Goal: Task Accomplishment & Management: Complete application form

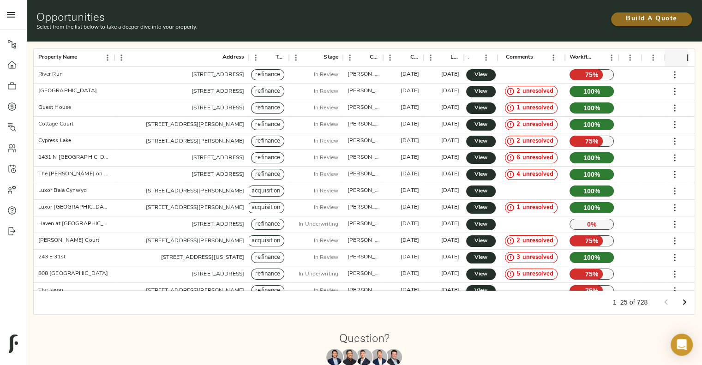
click at [636, 18] on span "Build A Quote" at bounding box center [651, 19] width 62 height 12
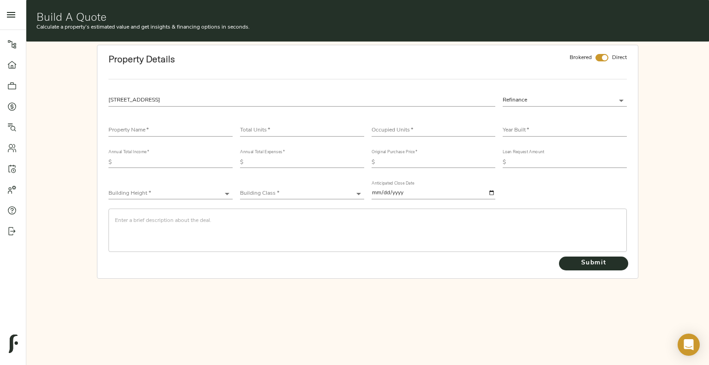
type input "50 Mount Zion Rd, Atlanta, GA 30354, USA"
click at [607, 58] on input "checkbox" at bounding box center [604, 57] width 22 height 7
checkbox input "false"
click at [179, 135] on input "text" at bounding box center [170, 130] width 124 height 11
click at [137, 124] on div "Property Name   * Nirvana at Glenrose" at bounding box center [170, 127] width 124 height 18
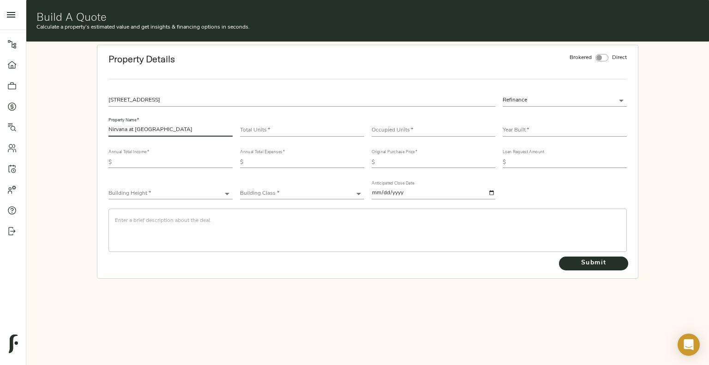
click at [137, 127] on input "Nirvana at Glenrose" at bounding box center [170, 130] width 124 height 11
type input "Nirvana Glenrose"
click at [290, 127] on input "number" at bounding box center [302, 130] width 124 height 11
type input "142"
click at [446, 127] on input "number" at bounding box center [433, 130] width 124 height 11
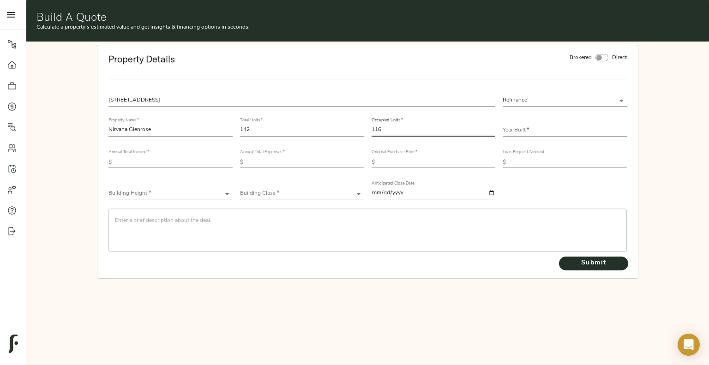
type input "116"
click at [513, 129] on input "text" at bounding box center [564, 130] width 124 height 11
type input "1969"
click at [138, 167] on input "text" at bounding box center [173, 162] width 117 height 11
click at [295, 165] on input "text" at bounding box center [305, 162] width 117 height 11
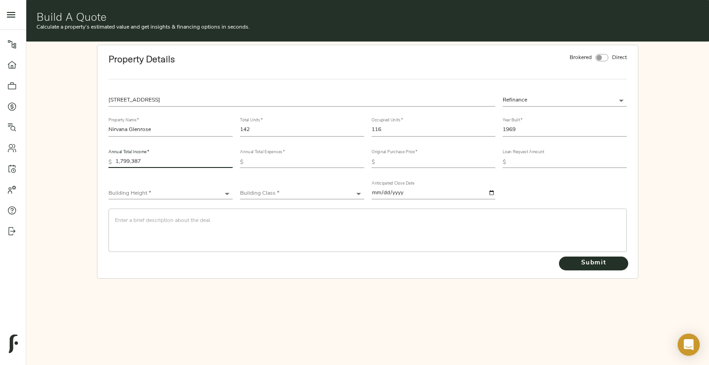
click at [156, 161] on input "1,799,387" at bounding box center [173, 162] width 117 height 11
type input "1,873,152"
click at [312, 165] on input "text" at bounding box center [305, 162] width 117 height 11
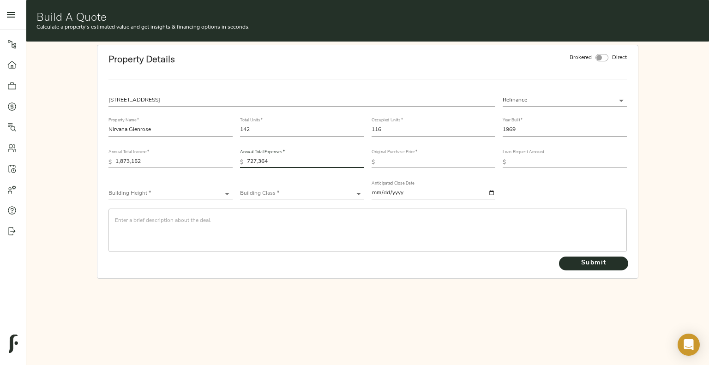
type input "727,364"
click at [448, 161] on input "text" at bounding box center [436, 162] width 117 height 11
type input "14,484,000"
click at [540, 158] on input "text" at bounding box center [567, 162] width 117 height 11
type input "14,000,000"
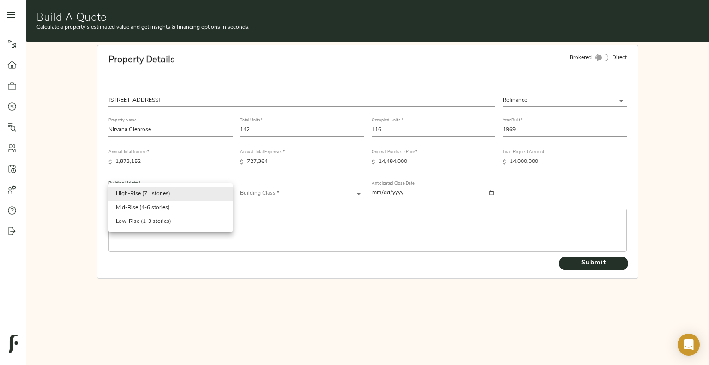
click at [167, 192] on body "Fulcrum Lending Pipeline Dashboard Portfolio Quotes Search Users Activity Accou…" at bounding box center [354, 182] width 709 height 365
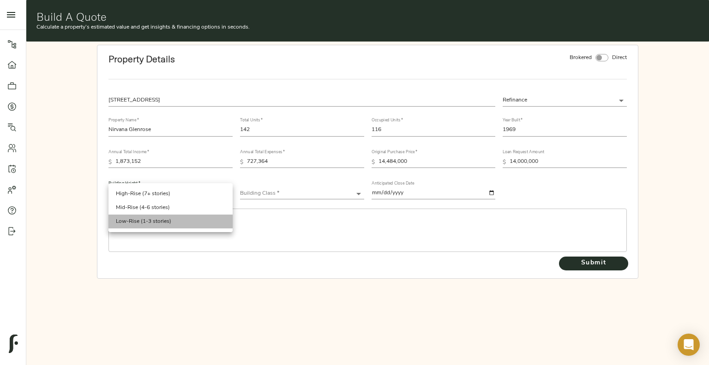
click at [163, 223] on li "Low-Rise (1-3 stories)" at bounding box center [170, 221] width 124 height 14
type input "Low-Rise"
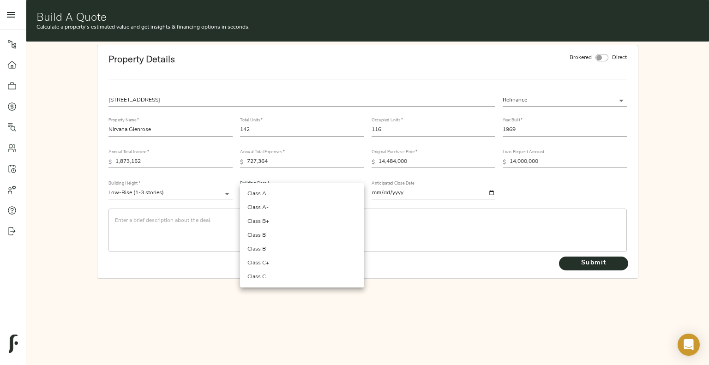
click at [273, 188] on body "Fulcrum Lending Pipeline Dashboard Portfolio Quotes Search Users Activity Accou…" at bounding box center [354, 182] width 709 height 365
click at [282, 238] on li "Class B" at bounding box center [302, 235] width 124 height 14
type input "Class B"
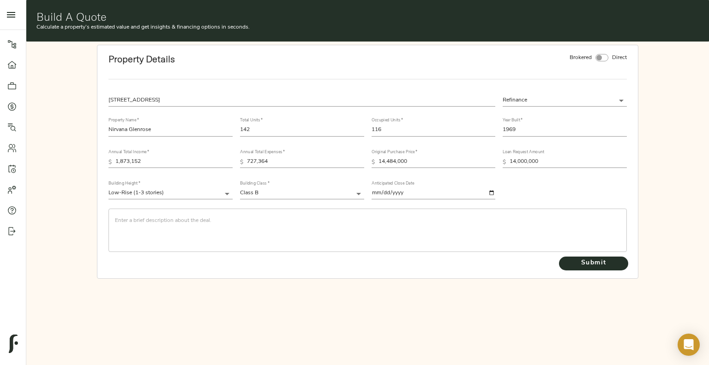
click at [224, 214] on div "​" at bounding box center [367, 229] width 518 height 43
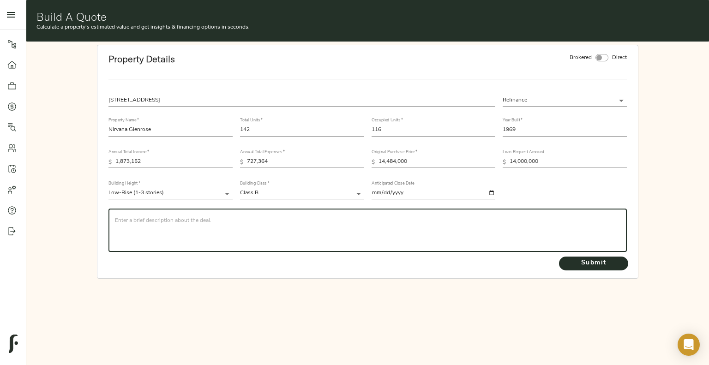
paste textarea "CBRE is seeking financing of Nirvana Glenrose and Nirvana Breckenridge. Nirvana…"
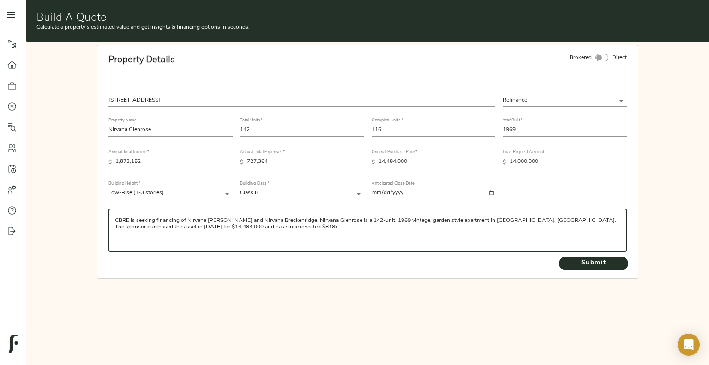
paste textarea "The properties are self-managed managed through a related entity, Eastern Prope…"
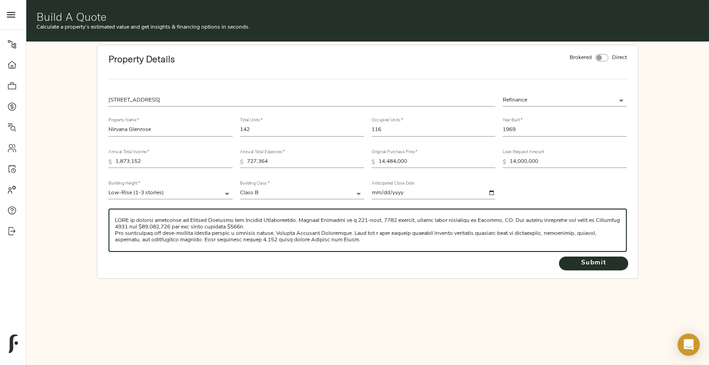
scroll to position [72, 0]
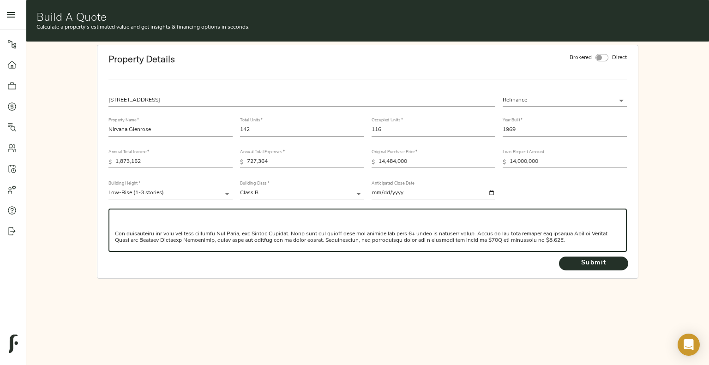
click at [124, 232] on textarea at bounding box center [368, 230] width 506 height 26
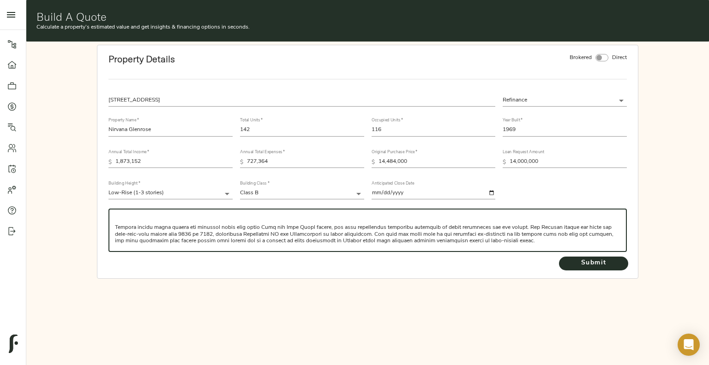
scroll to position [39, 0]
click at [118, 227] on textarea at bounding box center [368, 230] width 506 height 26
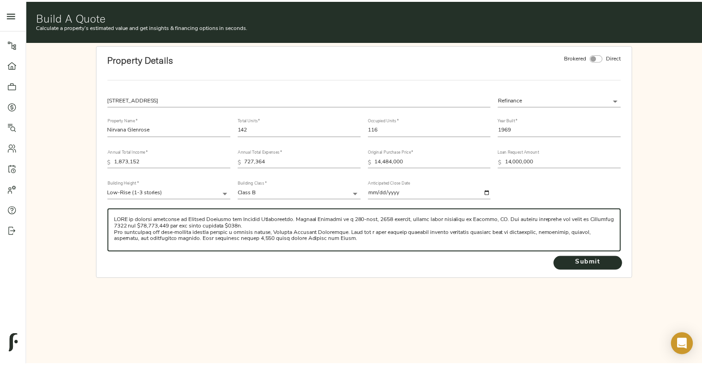
scroll to position [0, 0]
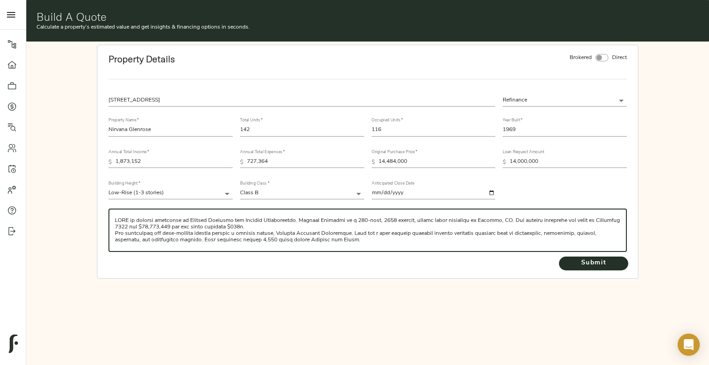
click at [280, 225] on textarea at bounding box center [368, 230] width 506 height 26
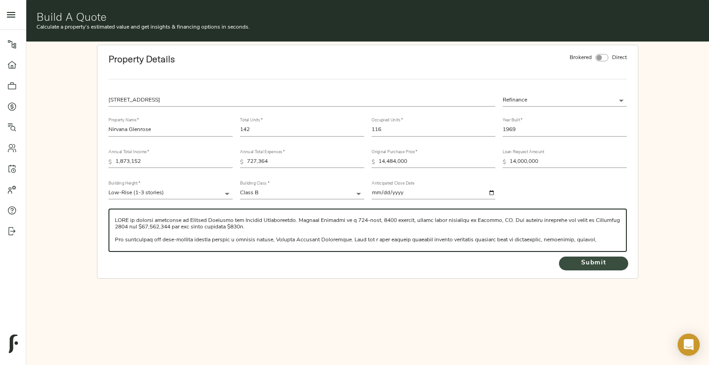
type textarea "CBRE is seeking financing of Nirvana Glenrose and Nirvana Breckenridge. Nirvana…"
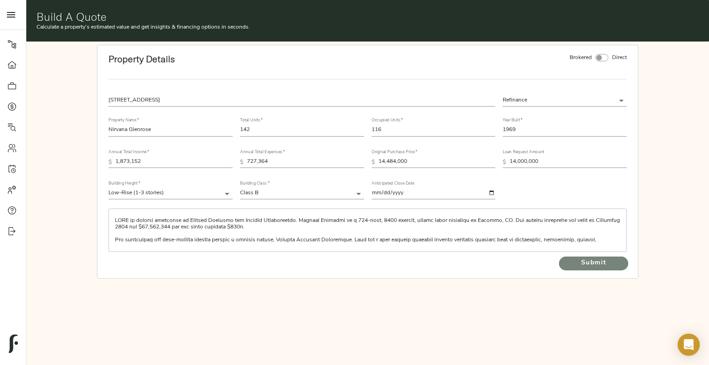
click at [579, 261] on span "Submit" at bounding box center [593, 263] width 51 height 12
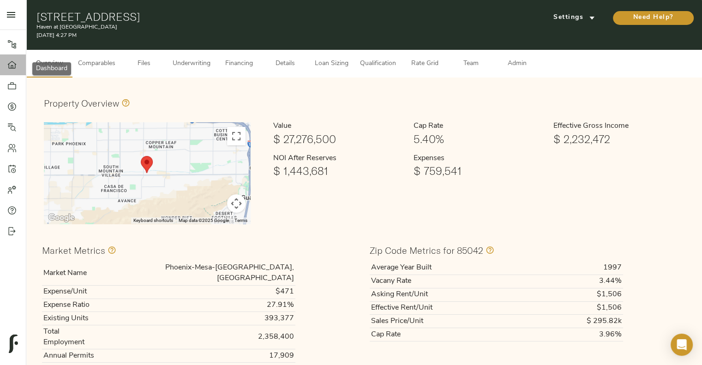
click at [11, 72] on link "Dashboard" at bounding box center [13, 64] width 26 height 21
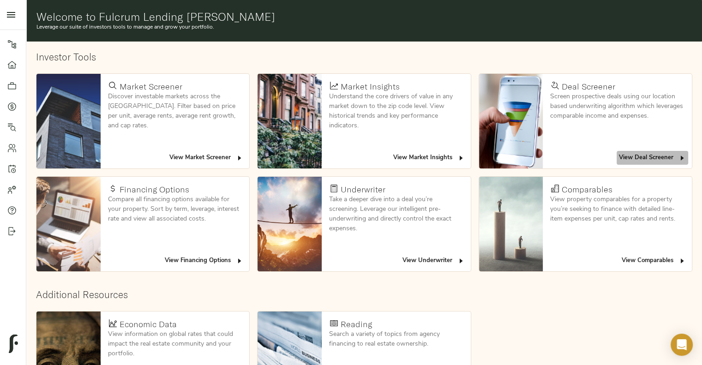
click at [661, 163] on button "View Deal Screener" at bounding box center [651, 158] width 71 height 14
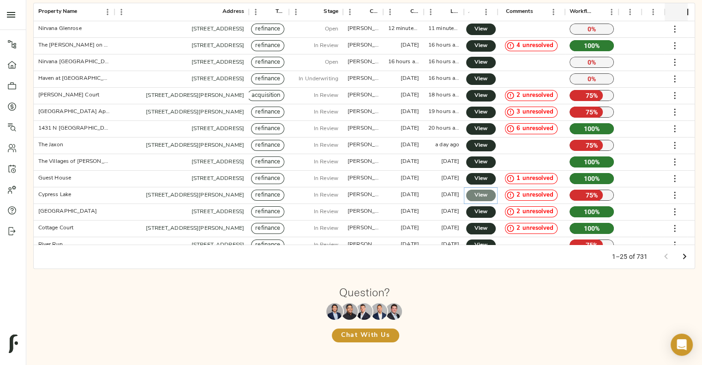
click at [484, 195] on span "View" at bounding box center [480, 196] width 11 height 10
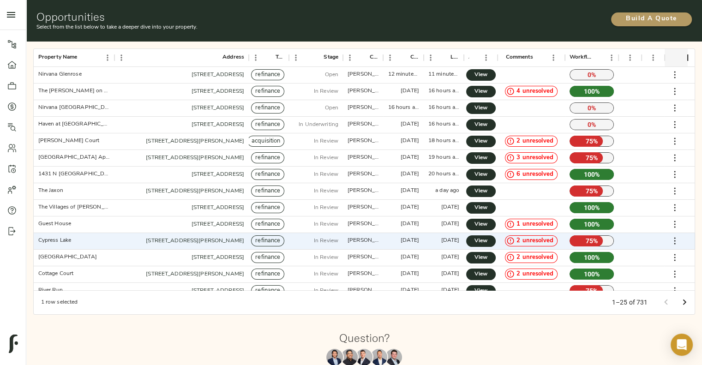
click at [638, 18] on span "Build A Quote" at bounding box center [651, 19] width 62 height 12
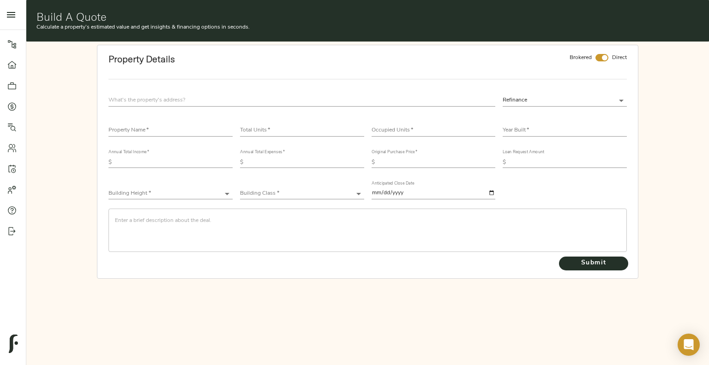
click at [130, 53] on strong "Property Details" at bounding box center [141, 59] width 66 height 12
click at [396, 89] on div "Refinance refinance Property Name   * Total Units   * Occupied Units   * Year B…" at bounding box center [367, 182] width 533 height 191
click at [396, 94] on input "text" at bounding box center [301, 100] width 387 height 12
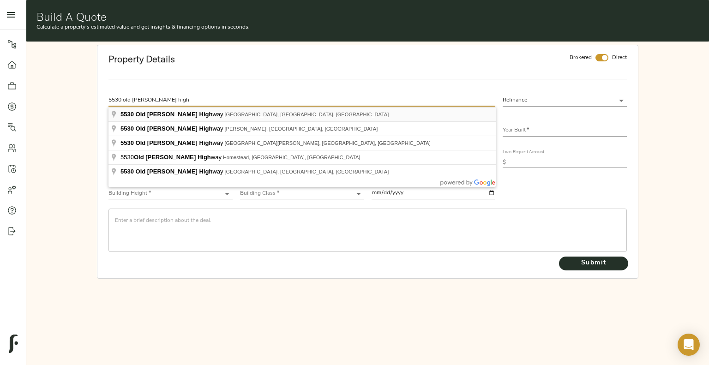
type input "5530 Old Dixie Highway, Forest Park, GA, USA"
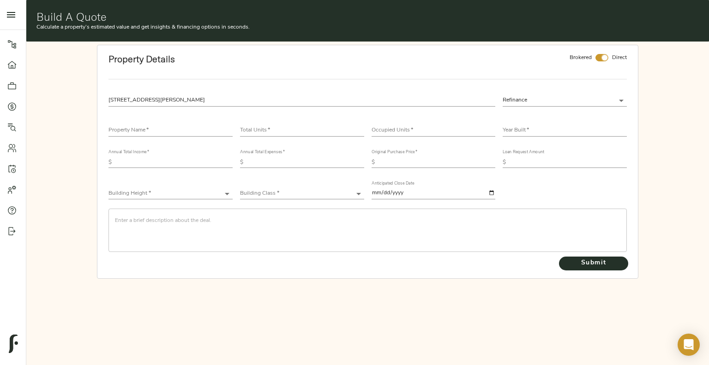
click at [605, 58] on input "checkbox" at bounding box center [604, 57] width 22 height 7
checkbox input "false"
click at [202, 126] on input "text" at bounding box center [170, 130] width 124 height 11
type input "Nirvana Breckenridge"
click at [295, 128] on input "number" at bounding box center [302, 130] width 124 height 11
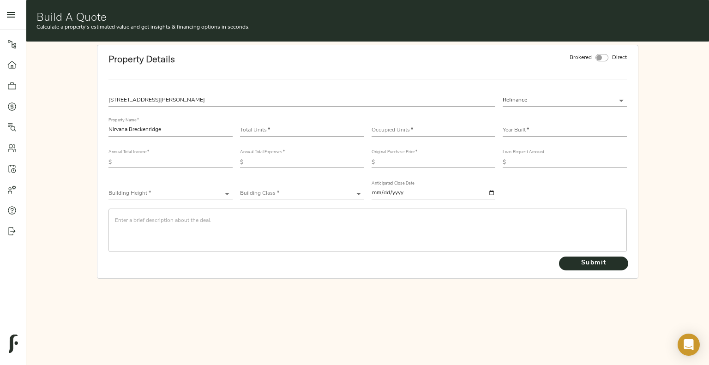
type input "5530 Old Dixie Hwy, Forest Park, GA 30297, USA"
type input "208"
click at [447, 134] on input "number" at bounding box center [433, 130] width 124 height 11
type input "178"
click at [512, 128] on input "text" at bounding box center [564, 130] width 124 height 11
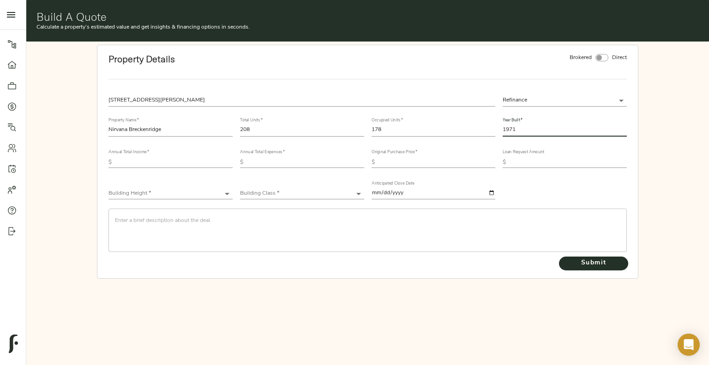
type input "1971"
click at [208, 160] on input "text" at bounding box center [173, 162] width 117 height 11
type input "2,701,356"
click at [297, 164] on input "text" at bounding box center [305, 162] width 117 height 11
type input "1,254,396"
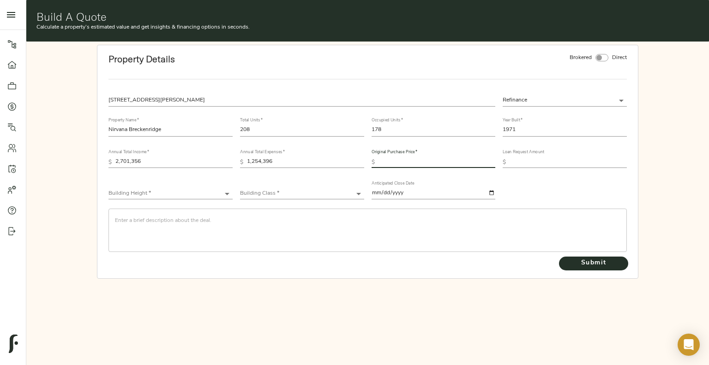
click at [430, 161] on input "text" at bounding box center [436, 162] width 117 height 11
type input "22,000,000"
click at [533, 164] on input "text" at bounding box center [567, 162] width 117 height 11
type input "18,828,000"
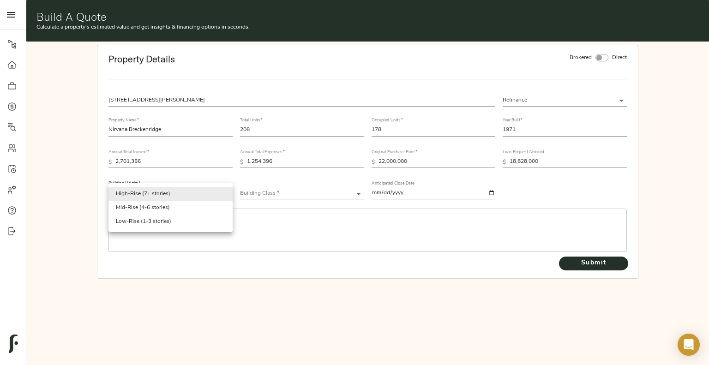
click at [169, 191] on body "Haven at South Mountain - 1630 E Baseline Rd, Phoenix, AZ 85042 Pipeline Dashbo…" at bounding box center [354, 182] width 709 height 365
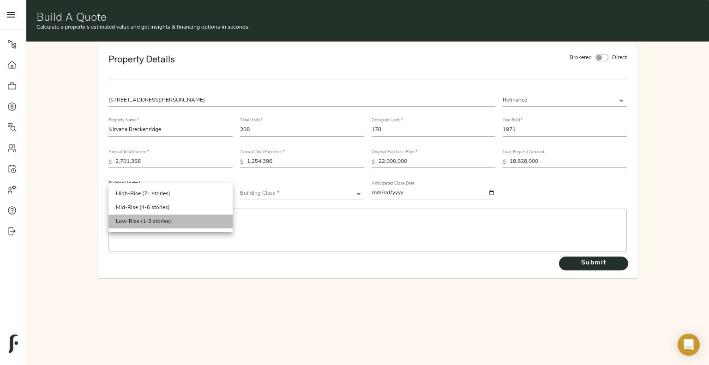
click at [167, 219] on li "Low-Rise (1-3 stories)" at bounding box center [170, 221] width 124 height 14
type input "Low-Rise"
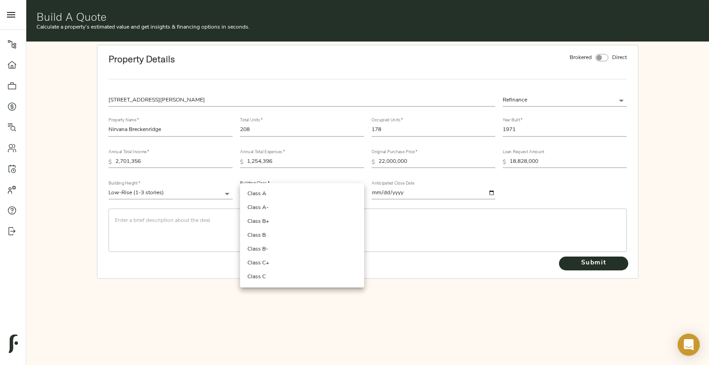
click at [293, 192] on body "Haven at South Mountain - 1630 E Baseline Rd, Phoenix, AZ 85042 Pipeline Dashbo…" at bounding box center [354, 182] width 709 height 365
click at [286, 236] on li "Class B" at bounding box center [302, 235] width 124 height 14
type input "Class B"
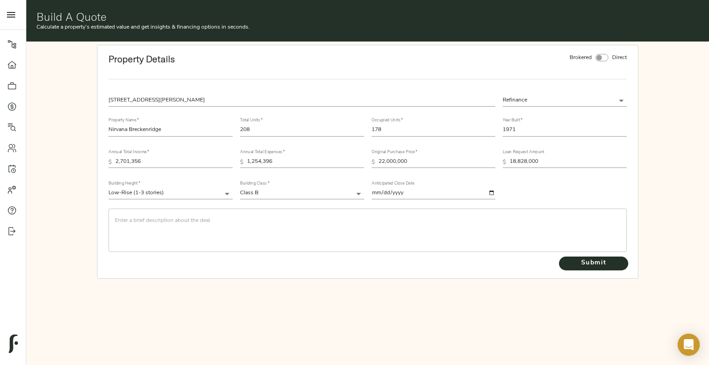
click at [142, 213] on div "​" at bounding box center [367, 229] width 518 height 43
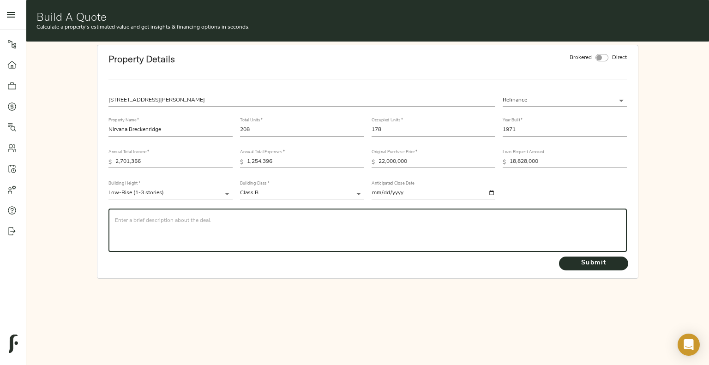
paste textarea "Nirvana Breckenridge is a 208-unit, 1971 vintage, garden style apartment in For…"
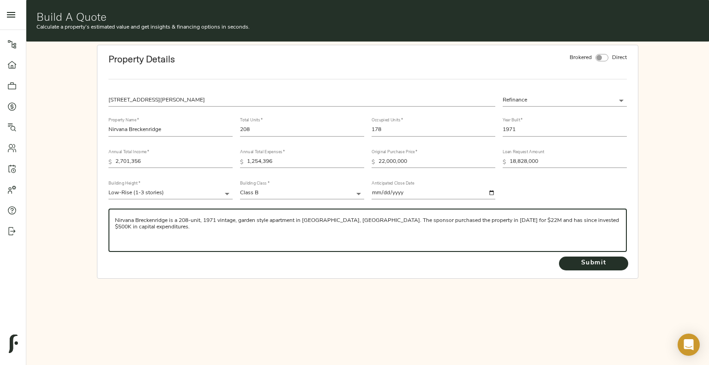
click at [117, 219] on textarea "Nirvana Breckenridge is a 208-unit, 1971 vintage, garden style apartment in For…" at bounding box center [368, 230] width 506 height 26
click at [155, 222] on textarea "Nirvana Breckenridge is a 208-unit, 1971 vintage, garden style apartment in For…" at bounding box center [368, 230] width 506 height 26
click at [154, 223] on textarea "Nirvana Breckenridge is a 208-unit, 1971 vintage, garden style apartment in For…" at bounding box center [368, 230] width 506 height 26
paste textarea "The property is located off of GA-Hwy-85 which intersect with I-75 less than a …"
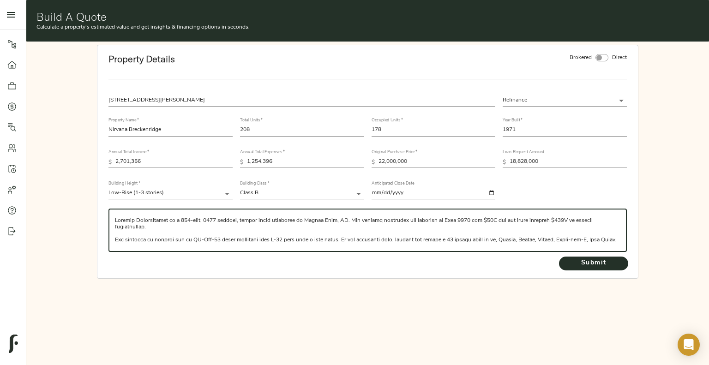
scroll to position [118, 0]
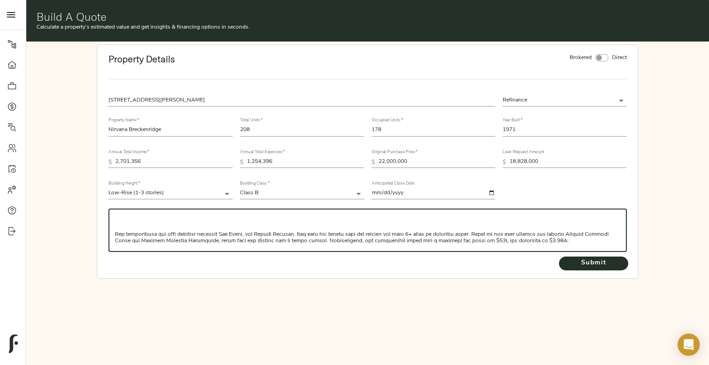
click at [115, 230] on textarea at bounding box center [368, 230] width 506 height 26
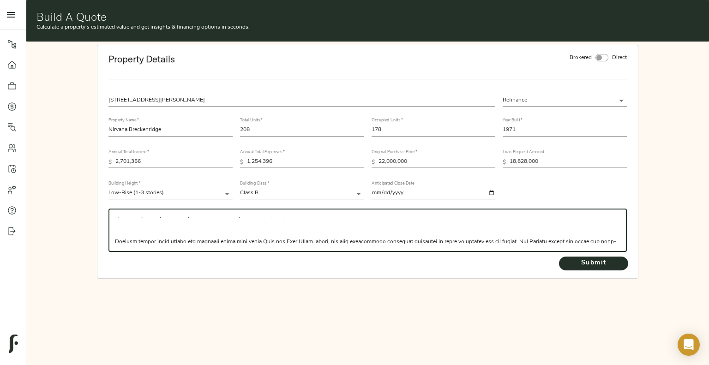
scroll to position [72, 0]
click at [115, 230] on textarea at bounding box center [368, 230] width 506 height 26
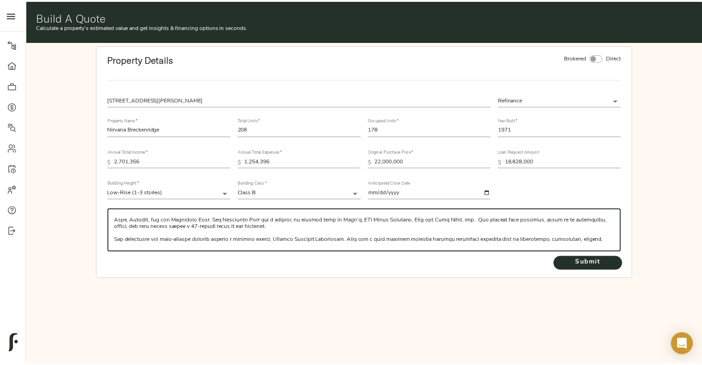
scroll to position [0, 0]
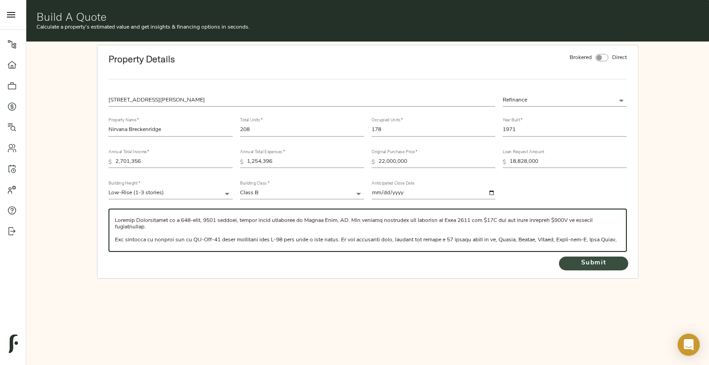
type textarea "Nirvana Breckenridge is a 208-unit, 1971 vintage, garden style apartment in For…"
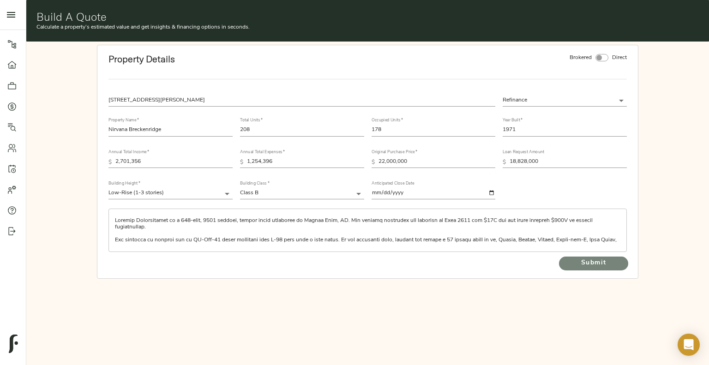
click at [610, 260] on span "Submit" at bounding box center [593, 263] width 51 height 12
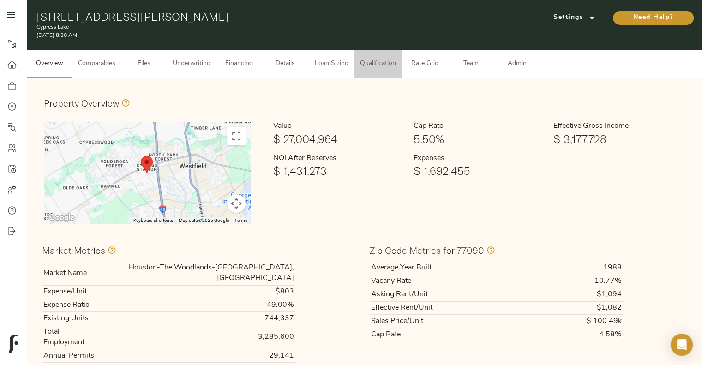
click at [377, 59] on span "Qualification" at bounding box center [378, 64] width 36 height 12
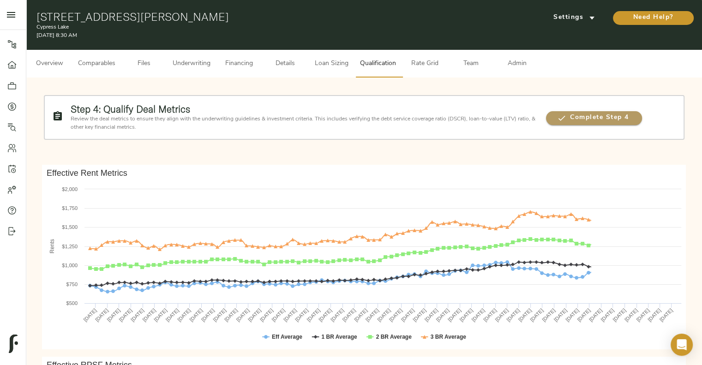
click at [578, 112] on span "Complete Step 4" at bounding box center [594, 118] width 96 height 12
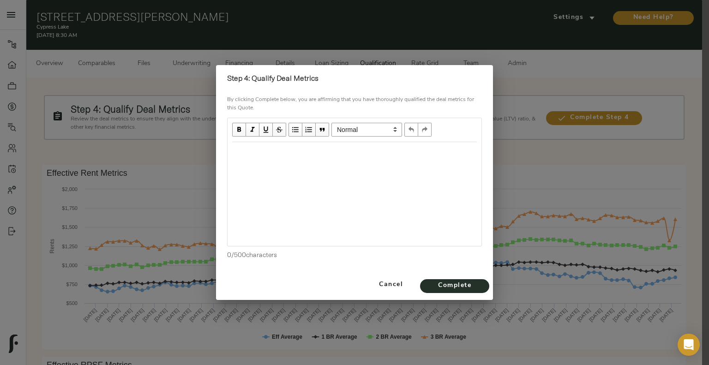
click at [316, 155] on div "Edit text" at bounding box center [354, 152] width 244 height 11
click at [447, 286] on span "Complete" at bounding box center [454, 286] width 51 height 12
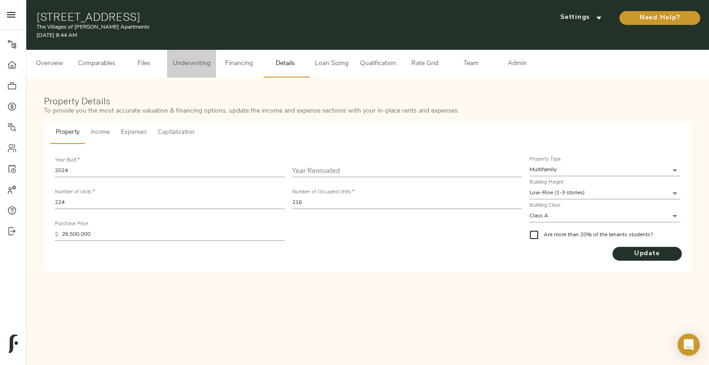
click at [193, 64] on span "Underwriting" at bounding box center [192, 64] width 38 height 12
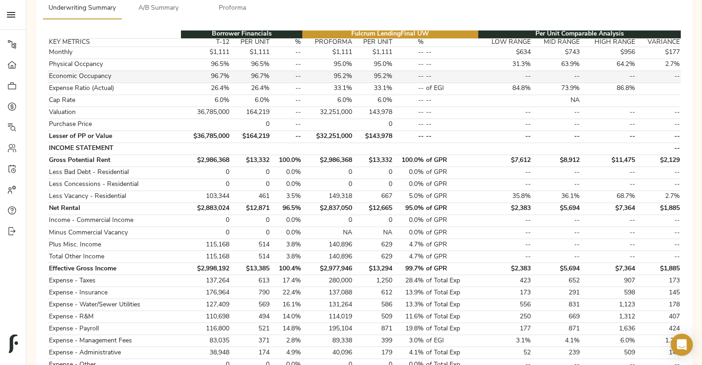
scroll to position [124, 0]
